Goal: Task Accomplishment & Management: Manage account settings

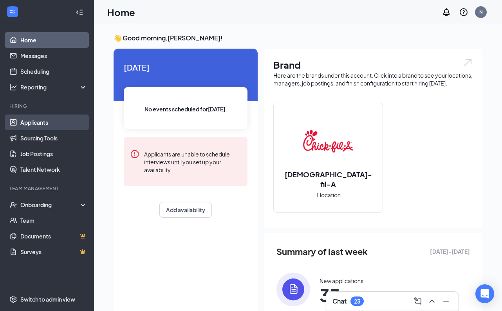
click at [42, 122] on link "Applicants" at bounding box center [53, 122] width 67 height 16
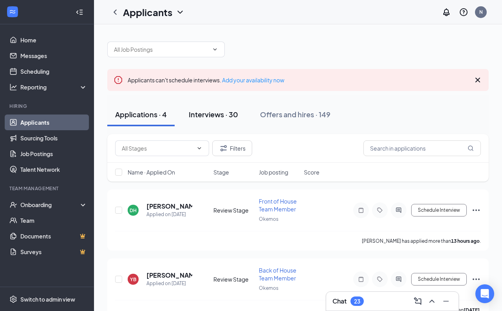
click at [218, 121] on button "Interviews · 30" at bounding box center [213, 115] width 65 height 24
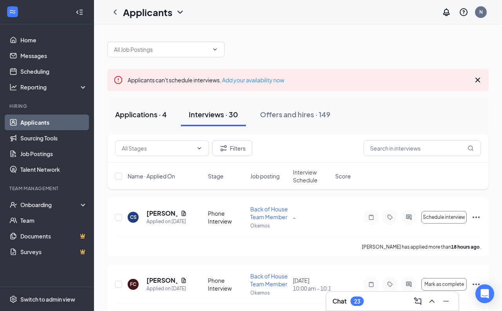
click at [151, 117] on div "Applications · 4" at bounding box center [141, 114] width 52 height 10
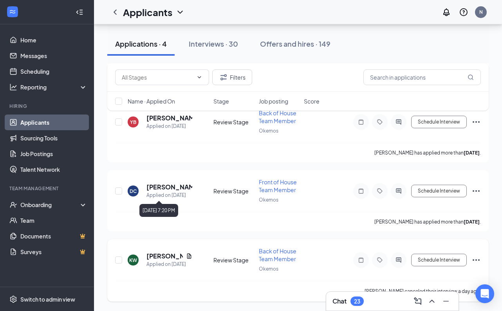
scroll to position [157, 0]
click at [157, 255] on h5 "[PERSON_NAME]" at bounding box center [165, 256] width 36 height 9
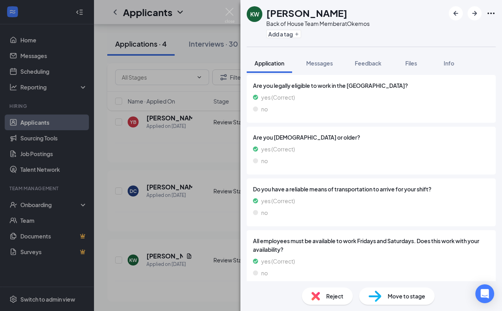
scroll to position [610, 0]
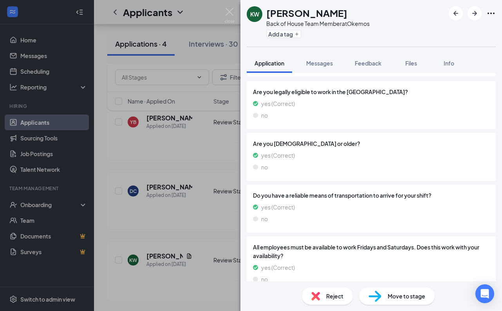
click at [387, 296] on div "Move to stage" at bounding box center [397, 295] width 76 height 17
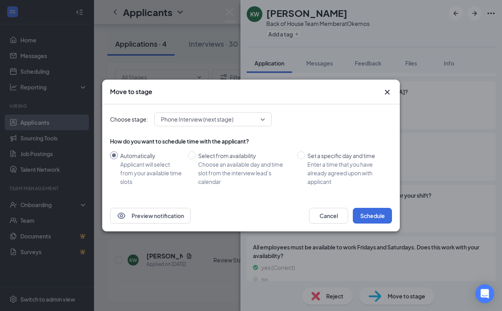
click at [384, 94] on icon "Cross" at bounding box center [387, 91] width 9 height 9
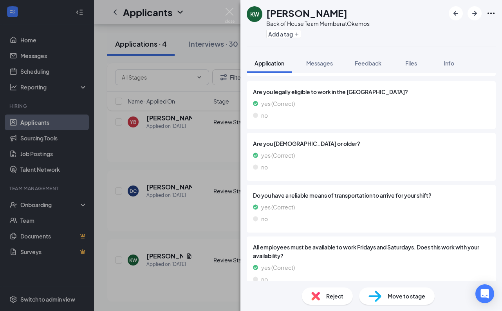
click at [184, 165] on div "KW [PERSON_NAME] Back of House Team Member at Okemos Add a tag Application Mess…" at bounding box center [251, 155] width 502 height 311
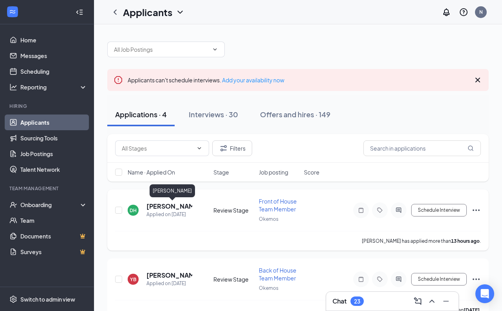
click at [171, 206] on h5 "[PERSON_NAME]" at bounding box center [170, 206] width 46 height 9
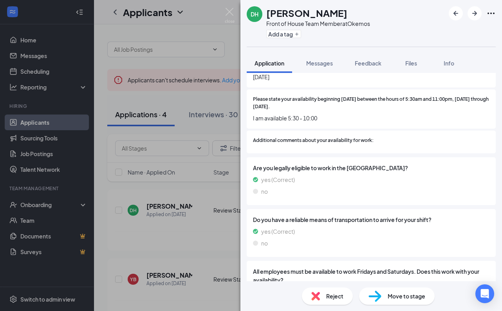
scroll to position [443, 0]
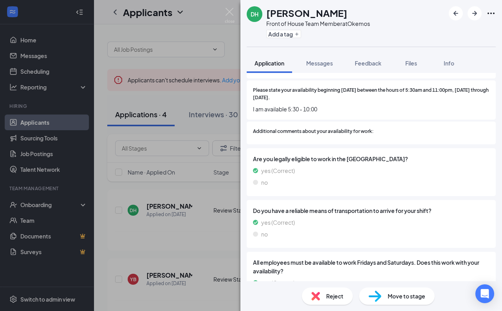
click at [177, 190] on div "DH [PERSON_NAME] Front of House Team Member at Okemos Add a tag Application Mes…" at bounding box center [251, 155] width 502 height 311
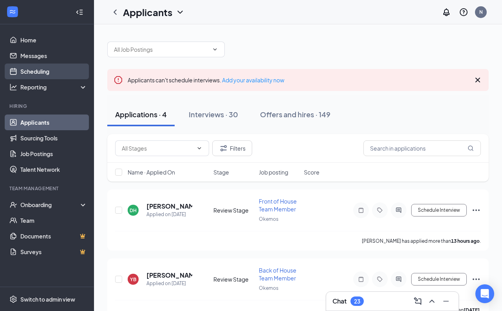
click at [36, 71] on link "Scheduling" at bounding box center [53, 71] width 67 height 16
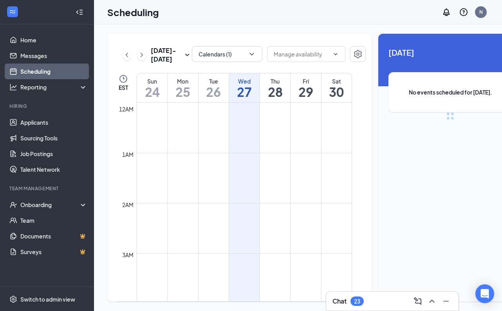
scroll to position [385, 0]
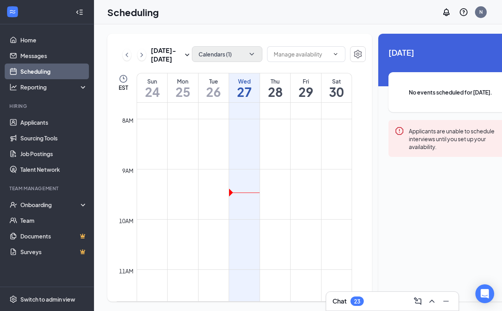
click at [248, 54] on icon "ChevronDown" at bounding box center [252, 54] width 8 height 8
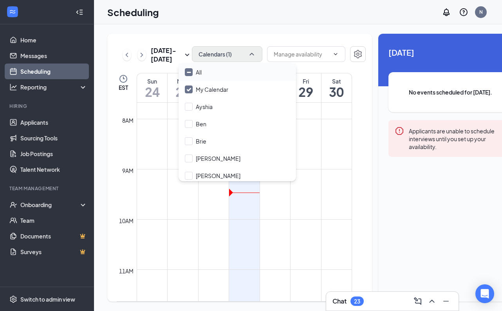
click at [188, 73] on icon "Minimize" at bounding box center [189, 72] width 6 height 6
click at [188, 73] on input "All" at bounding box center [193, 72] width 17 height 8
checkbox input "true"
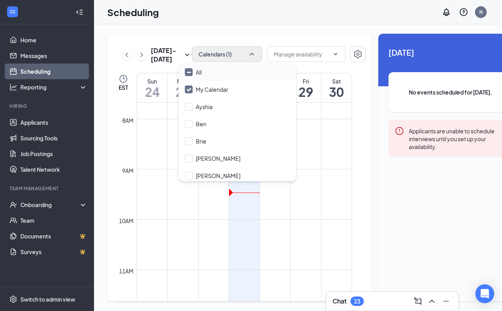
checkbox input "true"
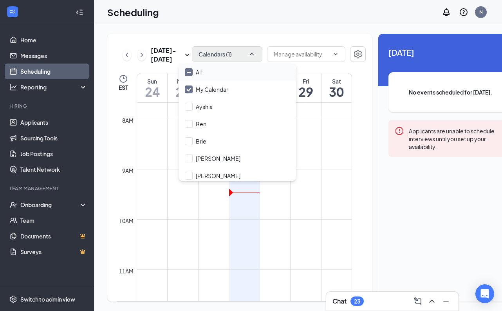
checkbox input "true"
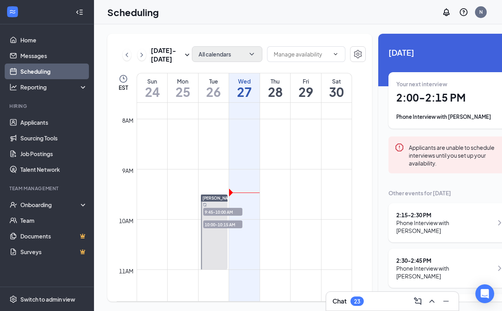
click at [242, 36] on div "[DATE] - [DATE] All calendars EST Sun 24 Mon 25 Tue 26 Wed 27 Thu 28 Fri 29 Sat…" at bounding box center [239, 168] width 265 height 268
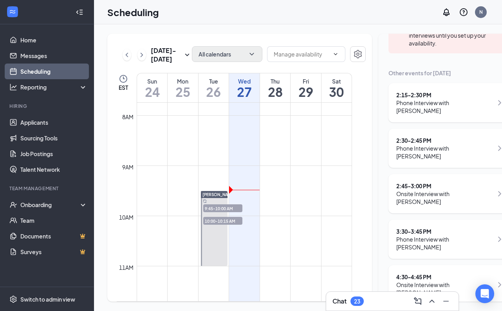
scroll to position [119, 0]
click at [380, 300] on div "Chat 23" at bounding box center [393, 301] width 120 height 13
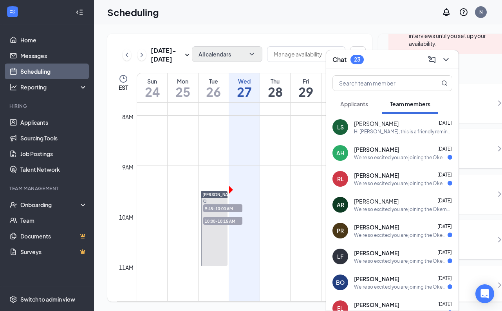
click at [389, 158] on div "We're so excited you are joining the Okemos [DEMOGRAPHIC_DATA]-fil-Ateam ! Do y…" at bounding box center [401, 157] width 94 height 7
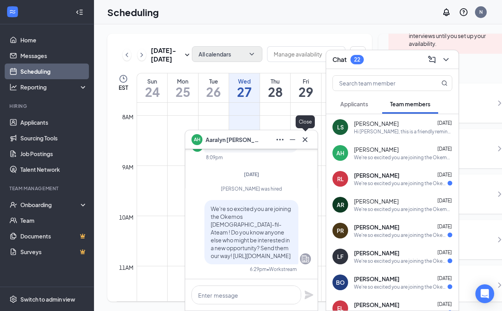
click at [307, 139] on icon "Cross" at bounding box center [304, 139] width 9 height 9
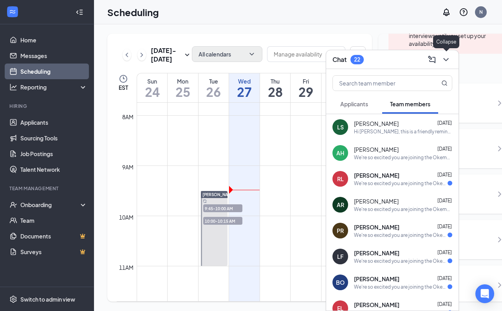
click at [451, 58] on button at bounding box center [446, 59] width 13 height 13
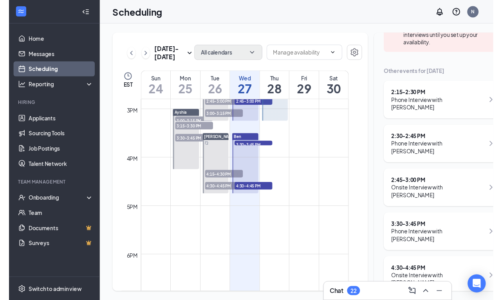
scroll to position [745, 0]
